Goal: Task Accomplishment & Management: Manage account settings

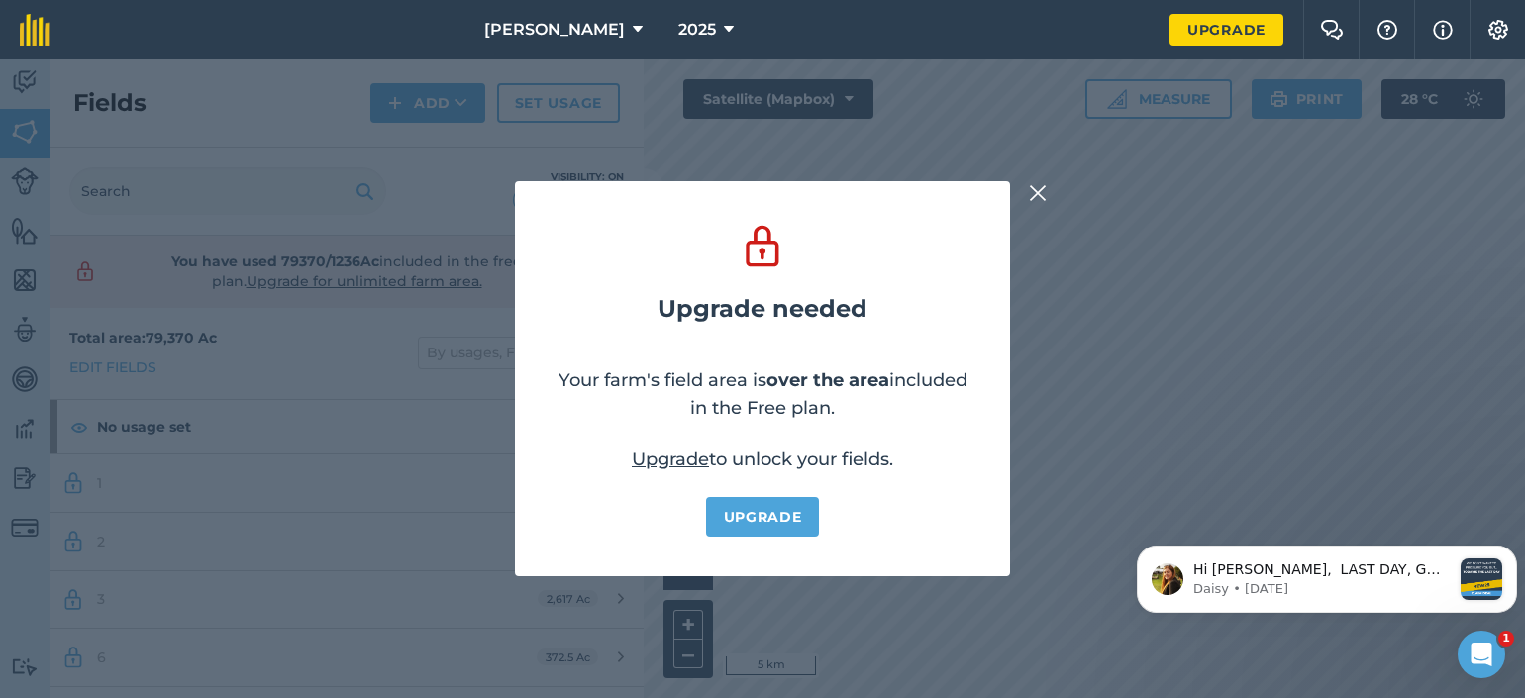
click at [1039, 187] on img at bounding box center [1038, 193] width 18 height 24
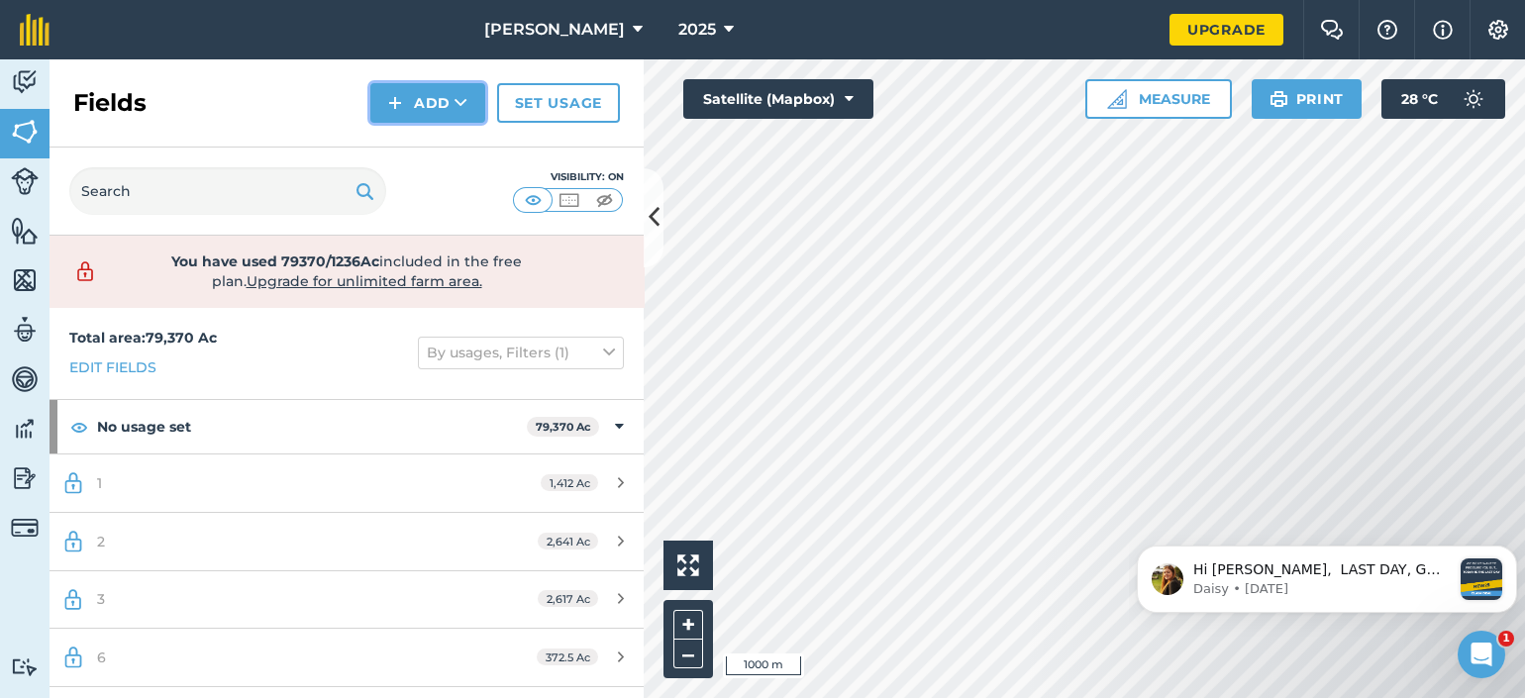
click at [432, 94] on button "Add" at bounding box center [427, 103] width 115 height 40
click at [435, 154] on link "Draw" at bounding box center [427, 148] width 109 height 44
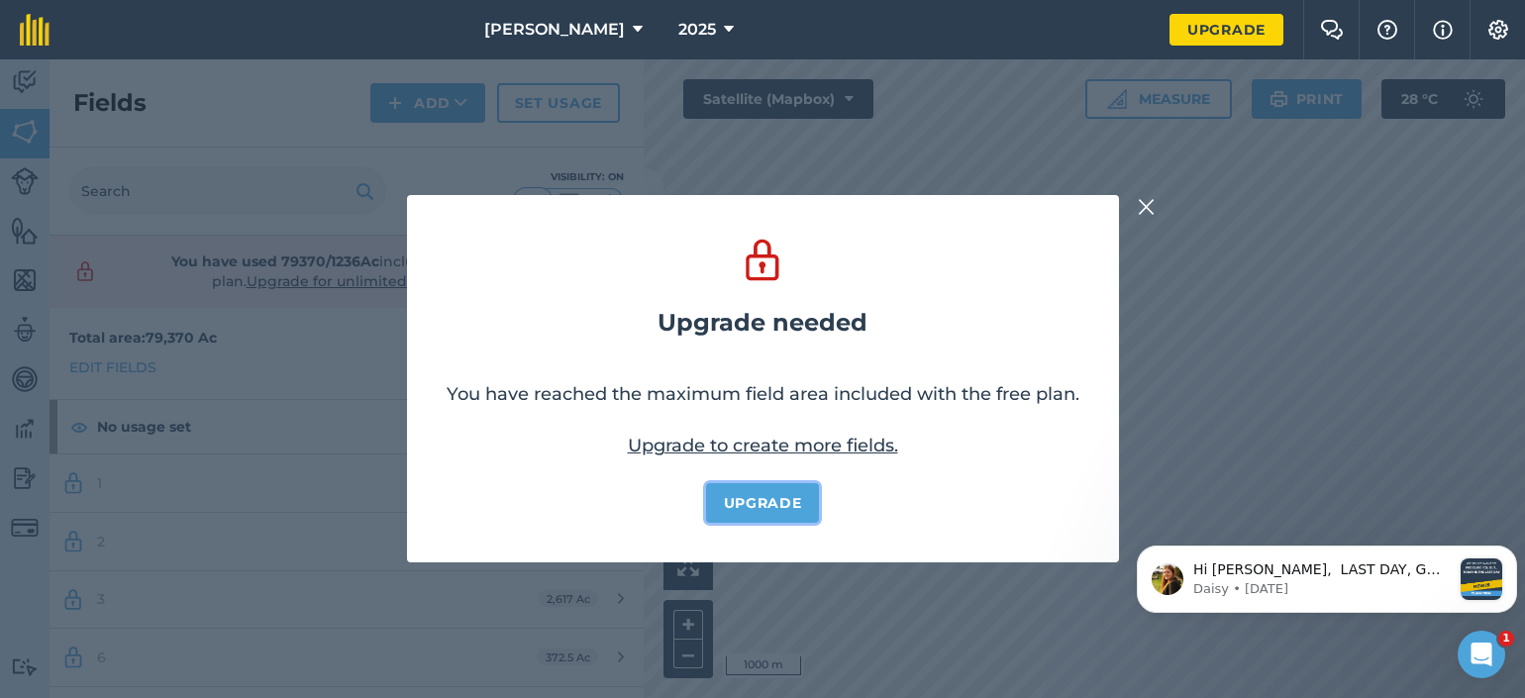
click at [797, 499] on link "Upgrade" at bounding box center [763, 503] width 114 height 40
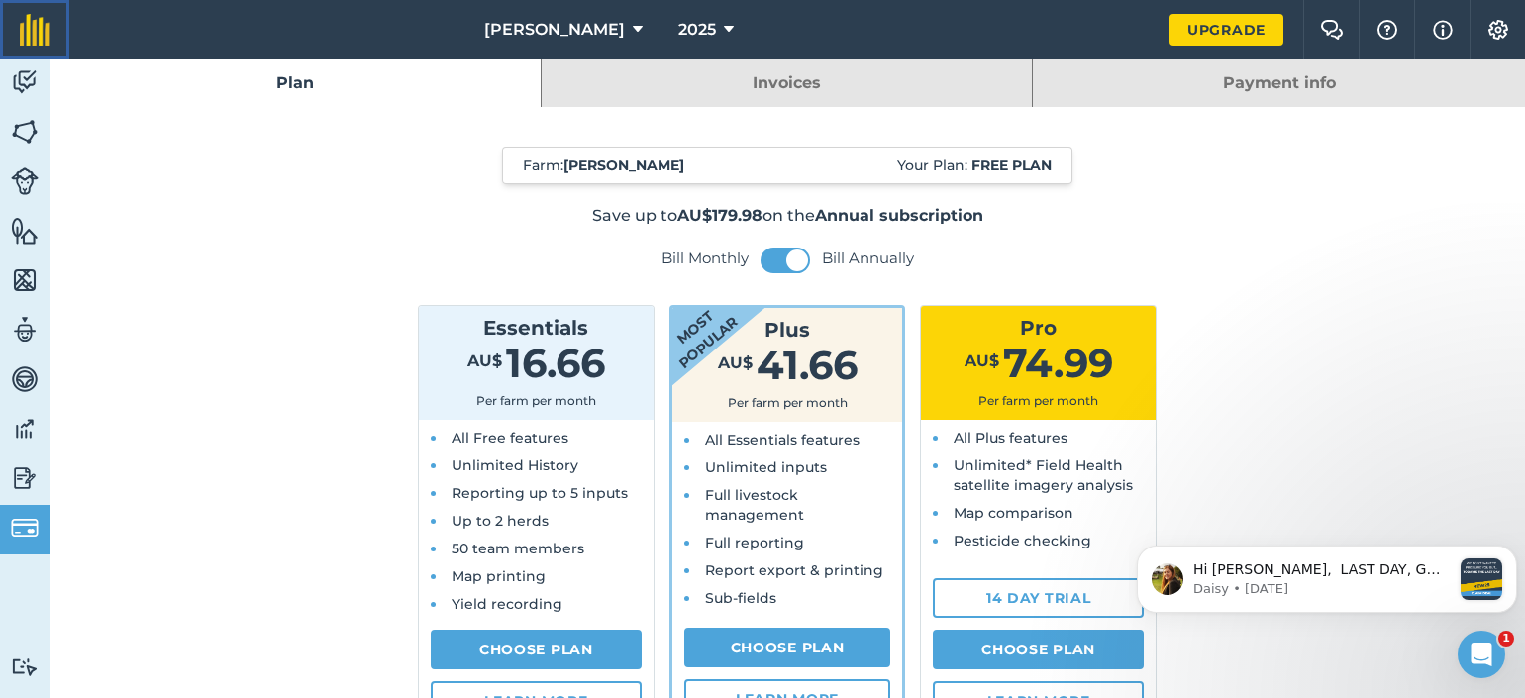
click at [47, 14] on img at bounding box center [35, 30] width 30 height 32
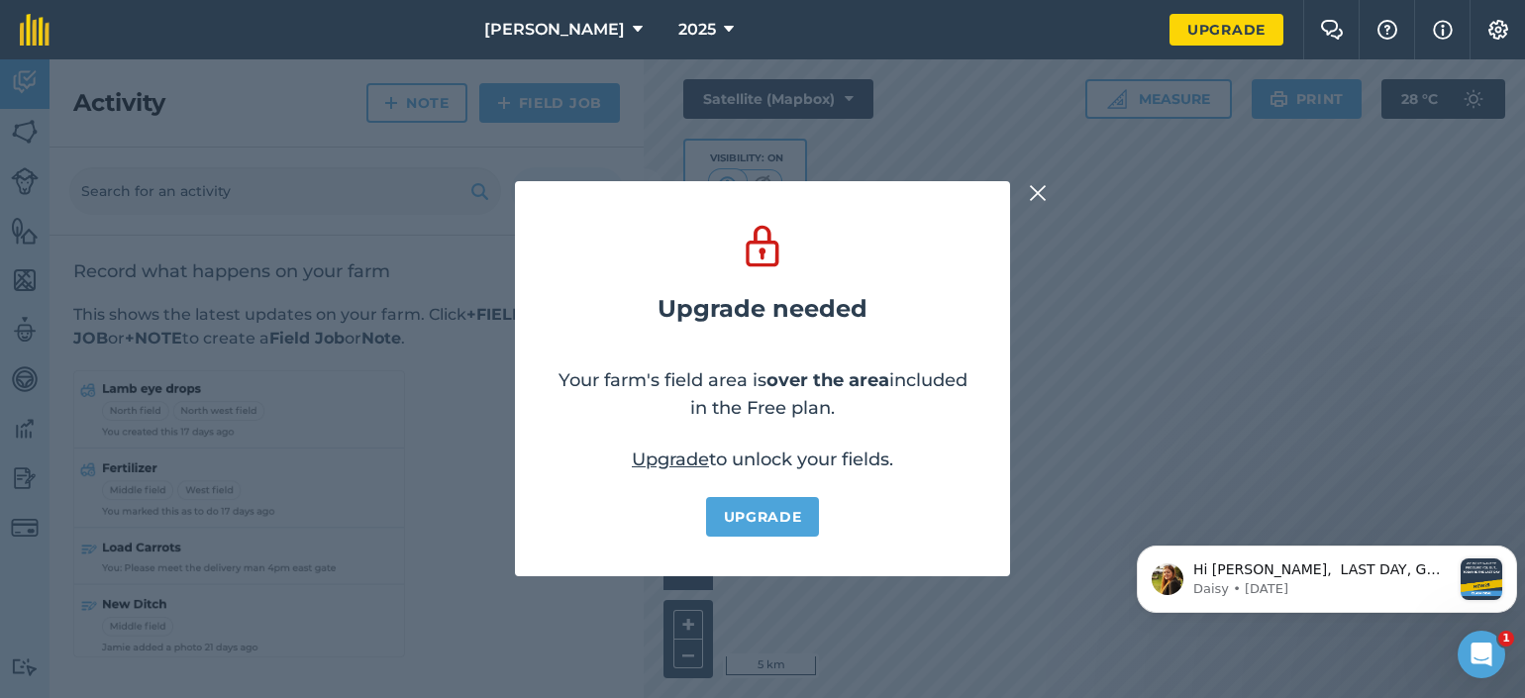
click at [1051, 192] on div "Upgrade needed Your farm's field area is over the area included in the Free pla…" at bounding box center [762, 378] width 1525 height 639
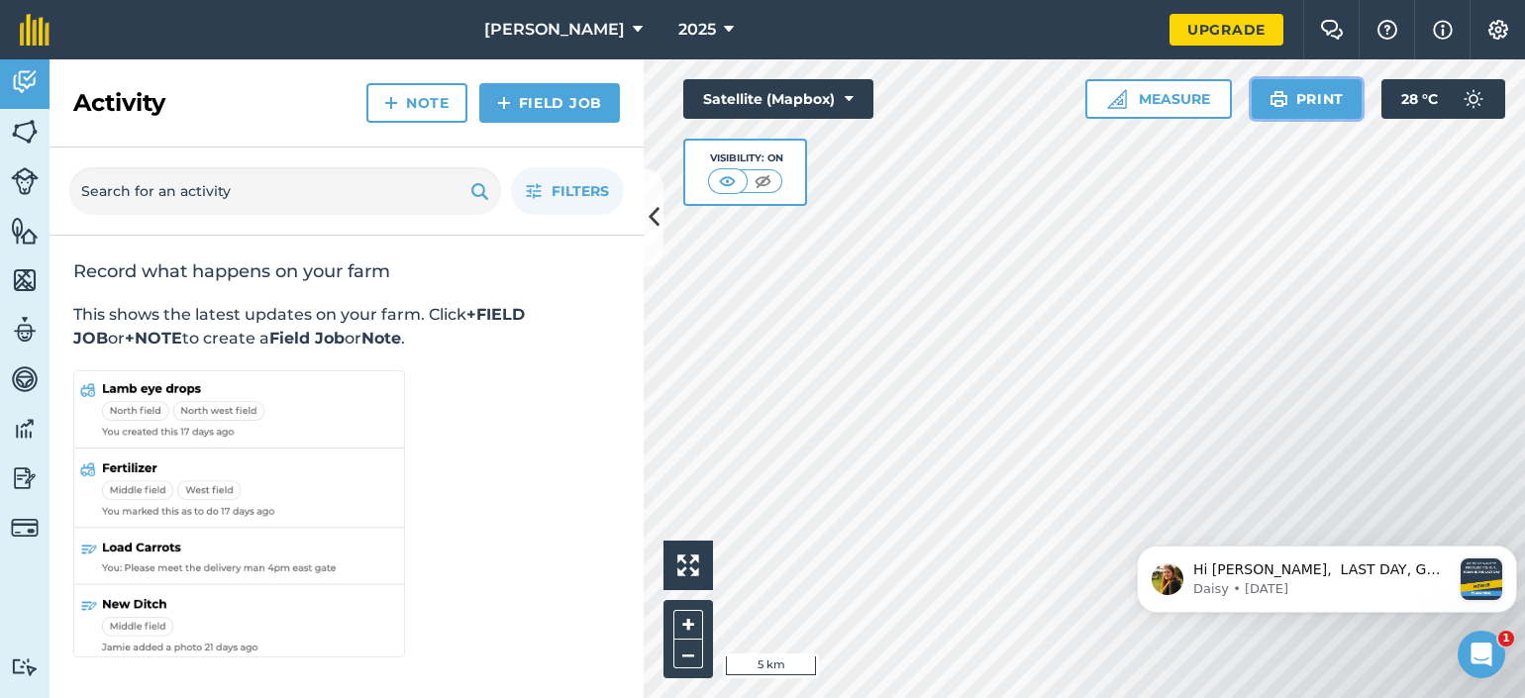
click at [1298, 91] on button "Print" at bounding box center [1307, 99] width 111 height 40
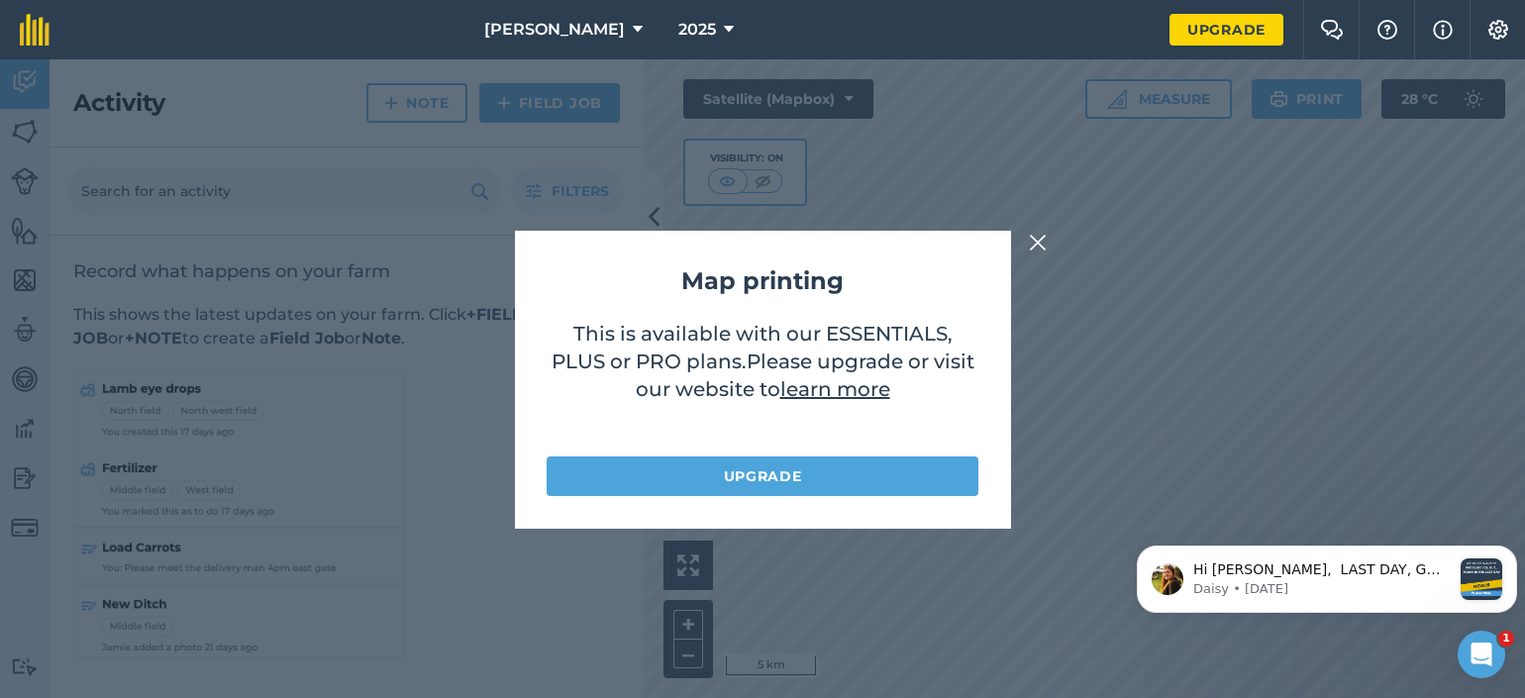
click at [1035, 236] on img at bounding box center [1038, 243] width 18 height 24
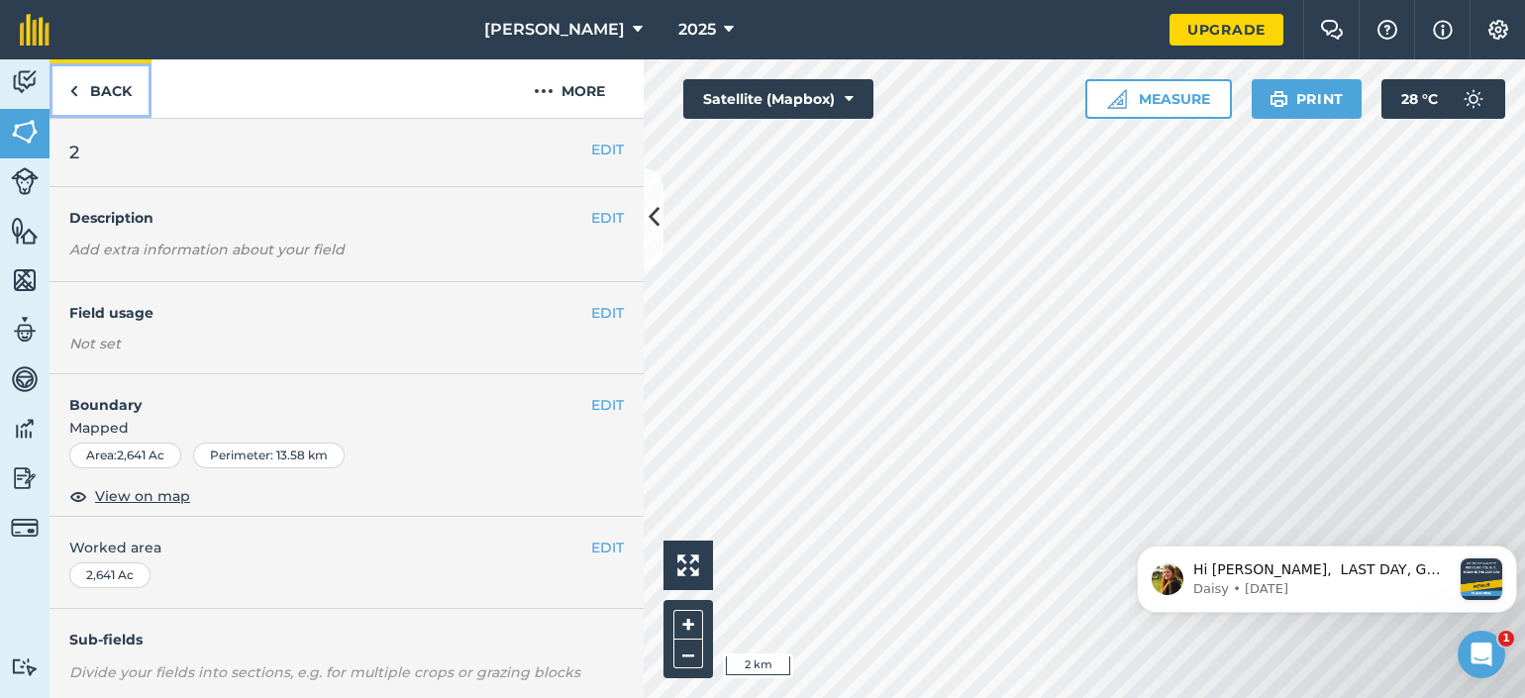
click at [69, 98] on img at bounding box center [73, 91] width 9 height 24
click at [87, 84] on link "Back" at bounding box center [101, 88] width 102 height 58
click at [591, 150] on button "EDIT" at bounding box center [607, 150] width 33 height 22
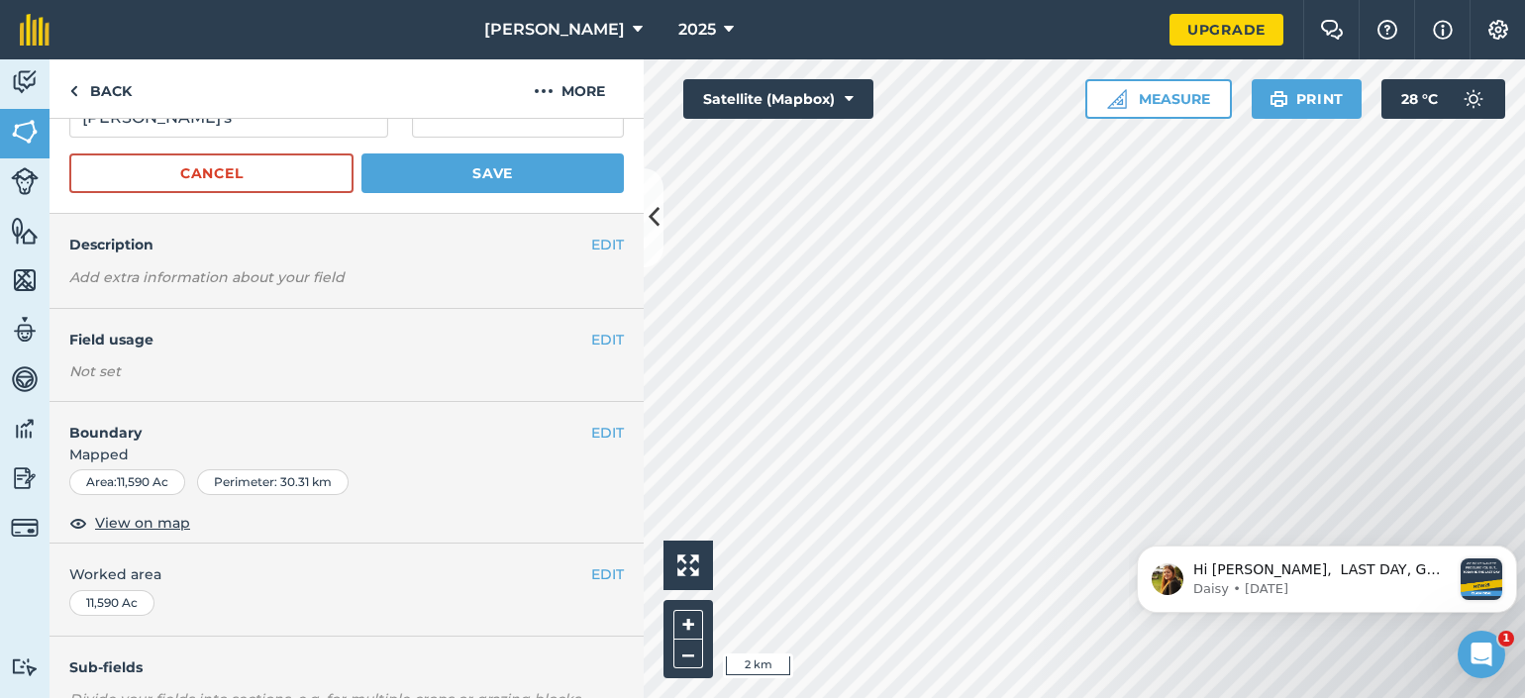
scroll to position [76, 0]
click at [591, 427] on button "EDIT" at bounding box center [607, 431] width 33 height 22
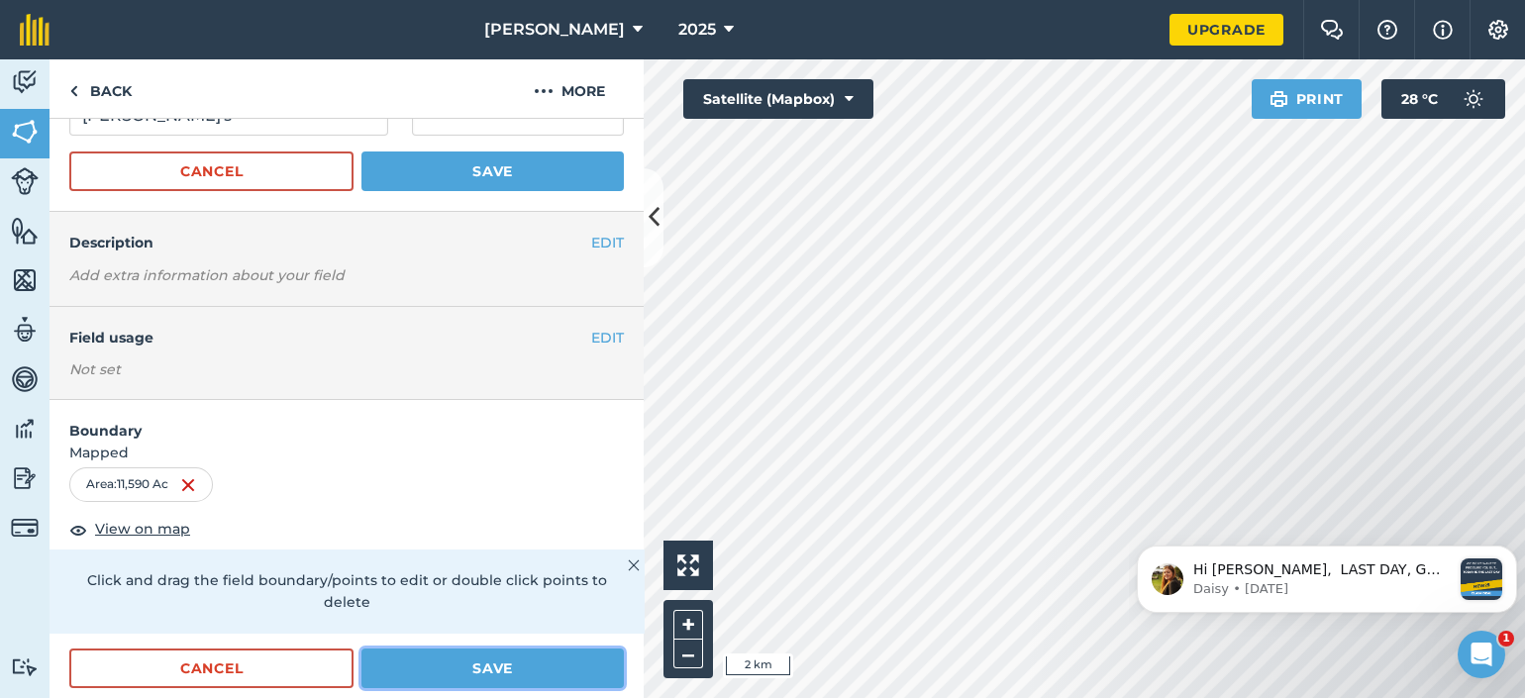
click at [483, 656] on button "Save" at bounding box center [493, 669] width 262 height 40
